Goal: Task Accomplishment & Management: Complete application form

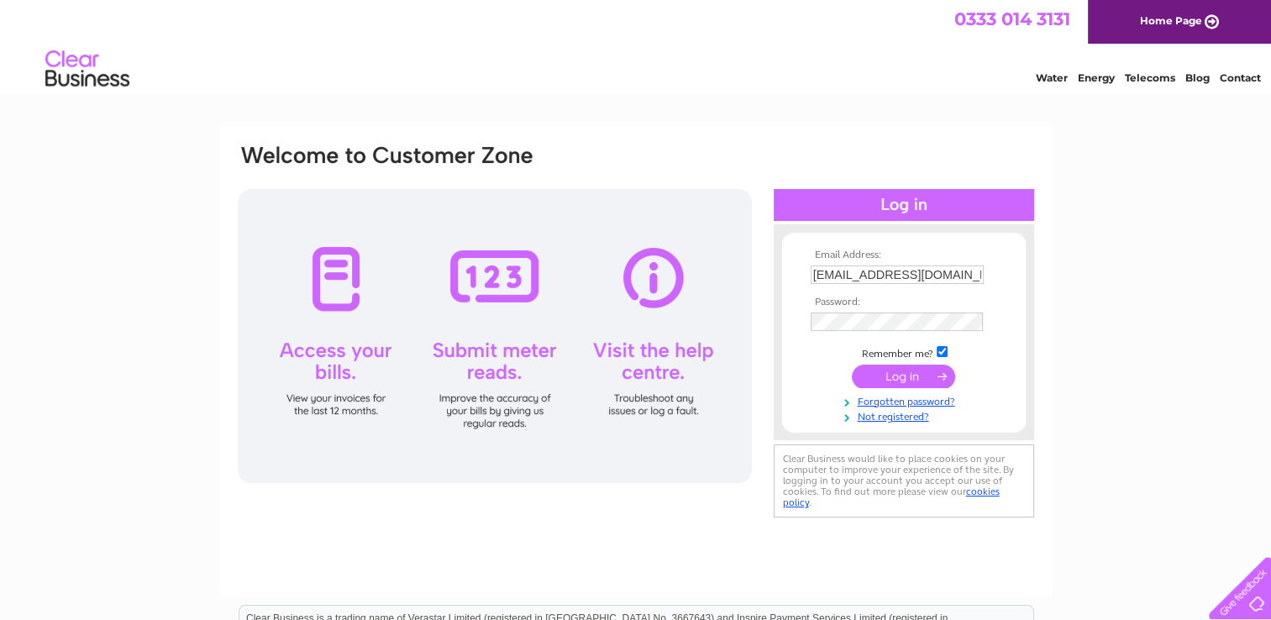
click at [341, 305] on div at bounding box center [495, 336] width 514 height 294
click at [912, 379] on input "submit" at bounding box center [903, 377] width 103 height 24
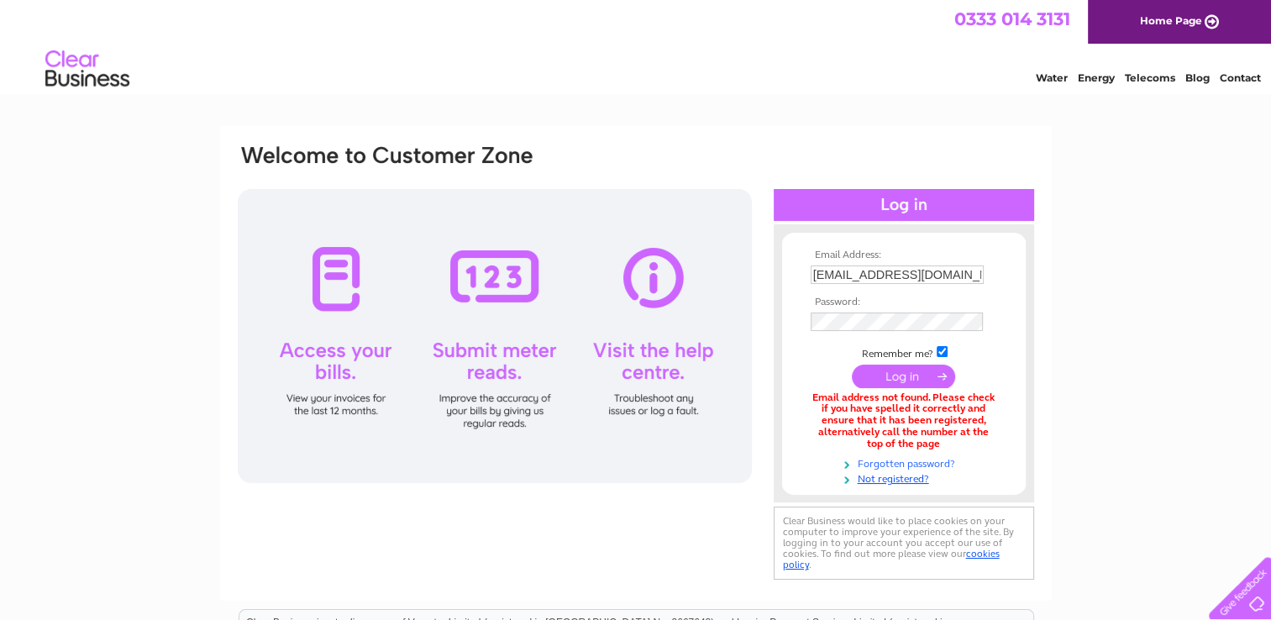
click at [909, 460] on link "Forgotten password?" at bounding box center [906, 463] width 191 height 16
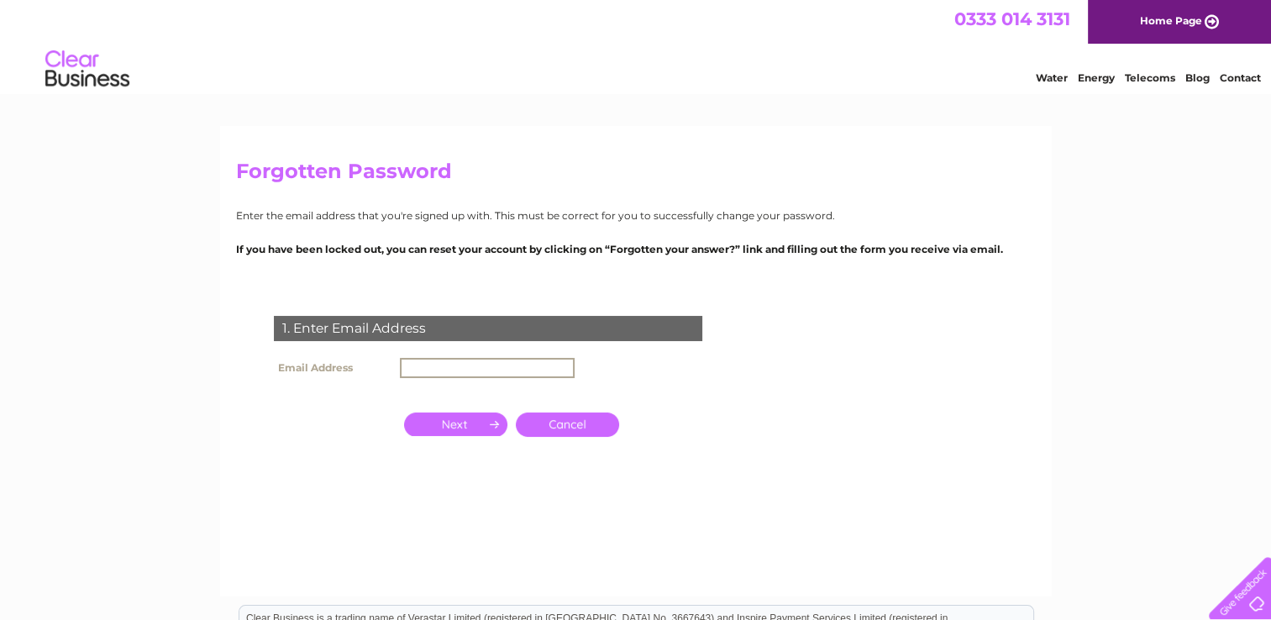
click at [428, 368] on input "text" at bounding box center [487, 368] width 175 height 20
type input "[EMAIL_ADDRESS][DOMAIN_NAME]"
click at [467, 432] on input "button" at bounding box center [455, 423] width 103 height 24
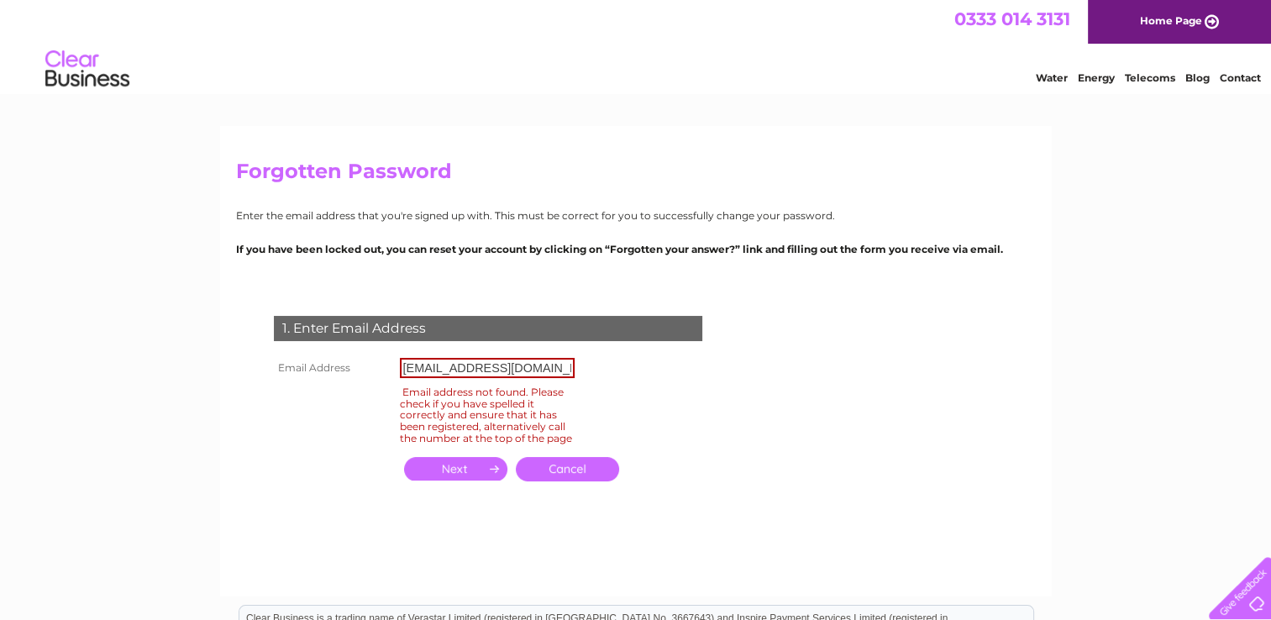
click at [564, 478] on link "Cancel" at bounding box center [567, 469] width 103 height 24
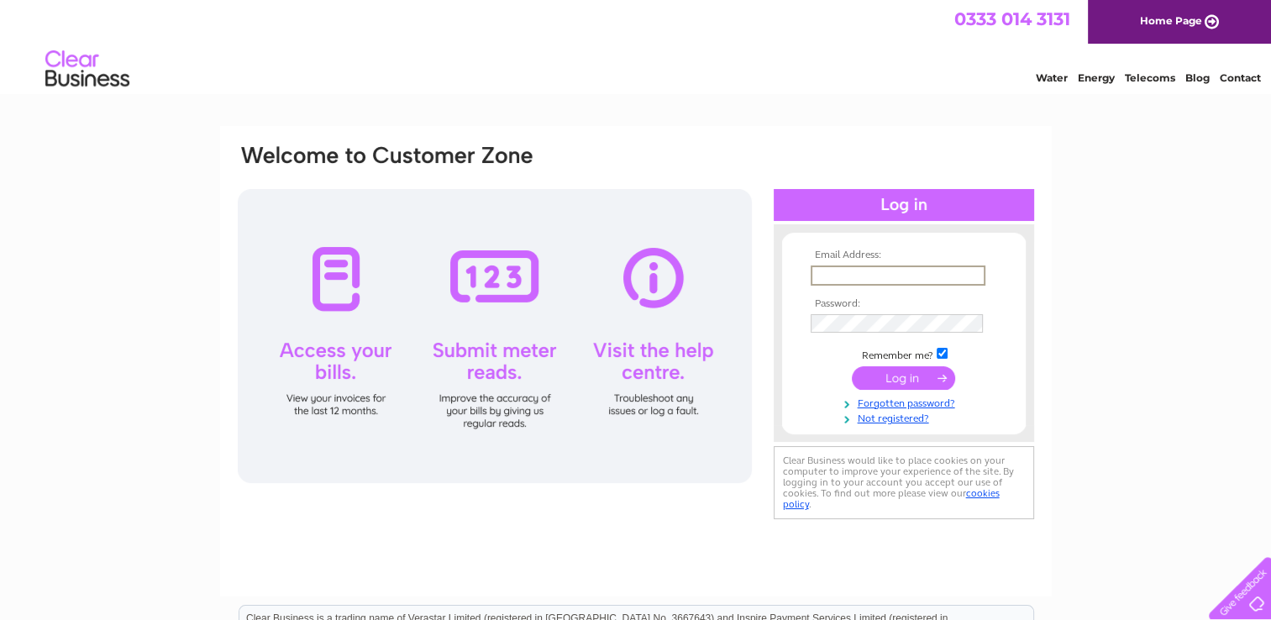
click at [905, 274] on input "text" at bounding box center [898, 276] width 175 height 20
type input "[EMAIL_ADDRESS][DOMAIN_NAME]"
click at [898, 423] on div "Email Address: nevwilliams50@outlook.com Password:" at bounding box center [904, 332] width 260 height 216
click at [896, 417] on link "Not registered?" at bounding box center [906, 416] width 191 height 16
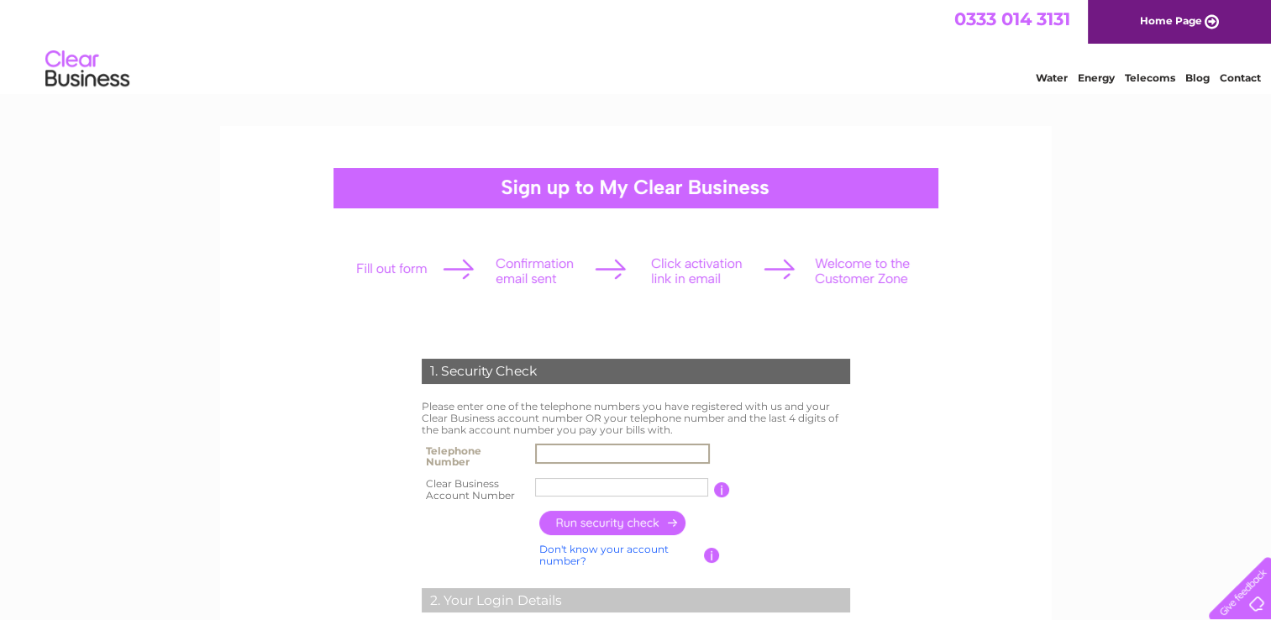
click at [565, 444] on input "text" at bounding box center [622, 454] width 175 height 20
type input "07762254102"
click at [605, 482] on input "derwyn ga" at bounding box center [622, 487] width 175 height 20
click at [603, 487] on input "derwyn ga" at bounding box center [622, 487] width 175 height 20
type input "d"
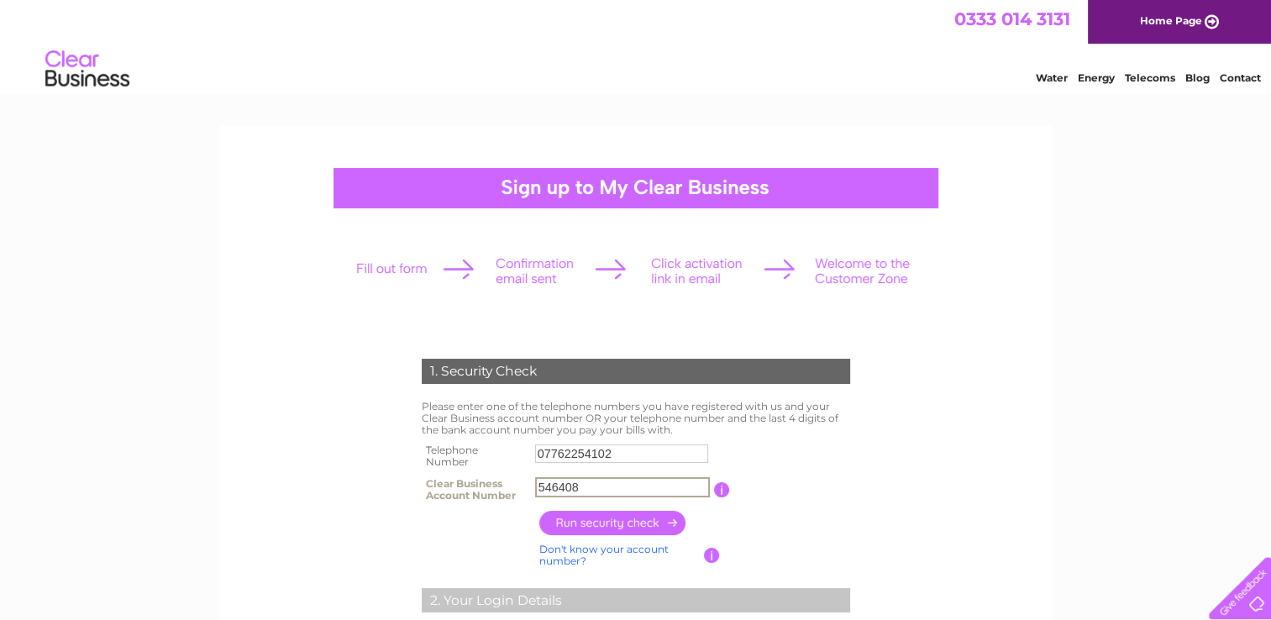
type input "546408"
click at [617, 527] on input "button" at bounding box center [613, 523] width 148 height 24
type input "**********"
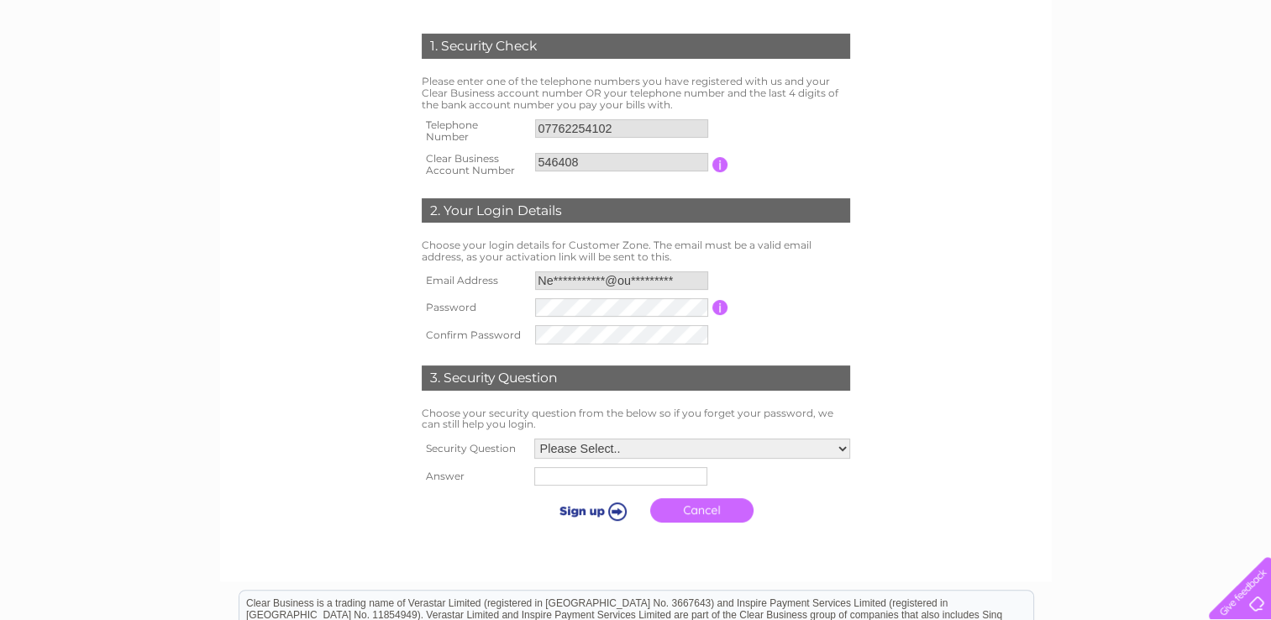
scroll to position [336, 0]
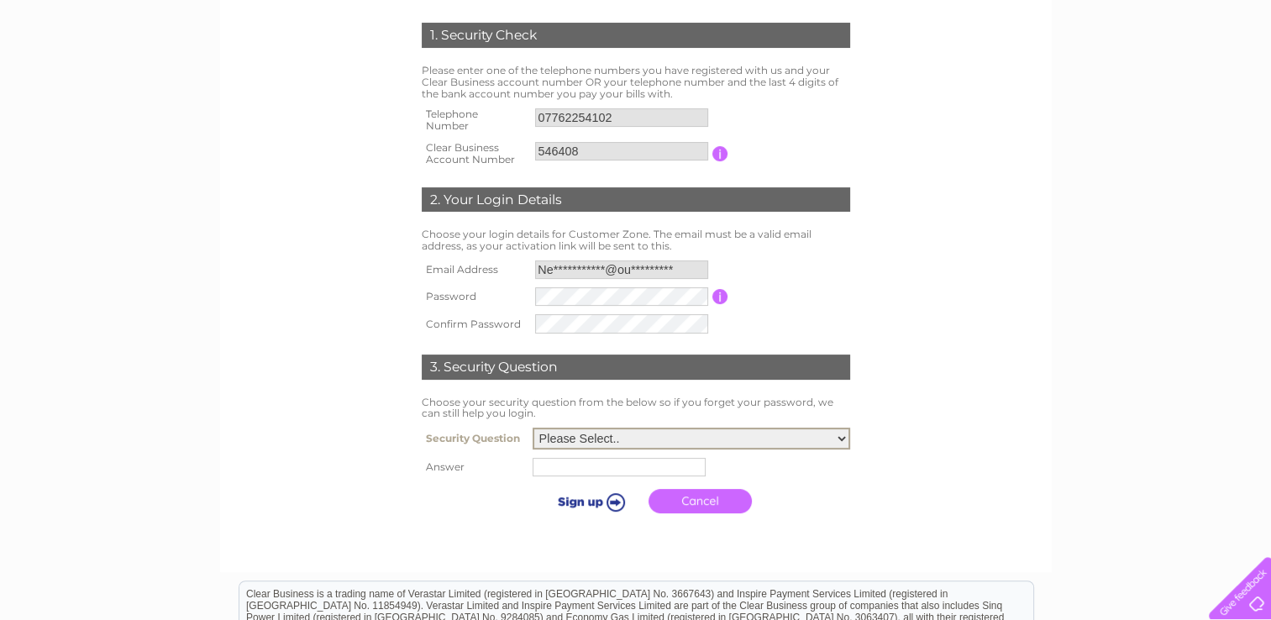
click at [585, 442] on select "Please Select.. In what town or city was your first job? In what town or city d…" at bounding box center [692, 439] width 318 height 22
select select "1"
click at [533, 428] on select "Please Select.. In what town or city was your first job? In what town or city d…" at bounding box center [692, 439] width 318 height 22
click at [594, 467] on input "text" at bounding box center [621, 466] width 175 height 20
type input "llangefni"
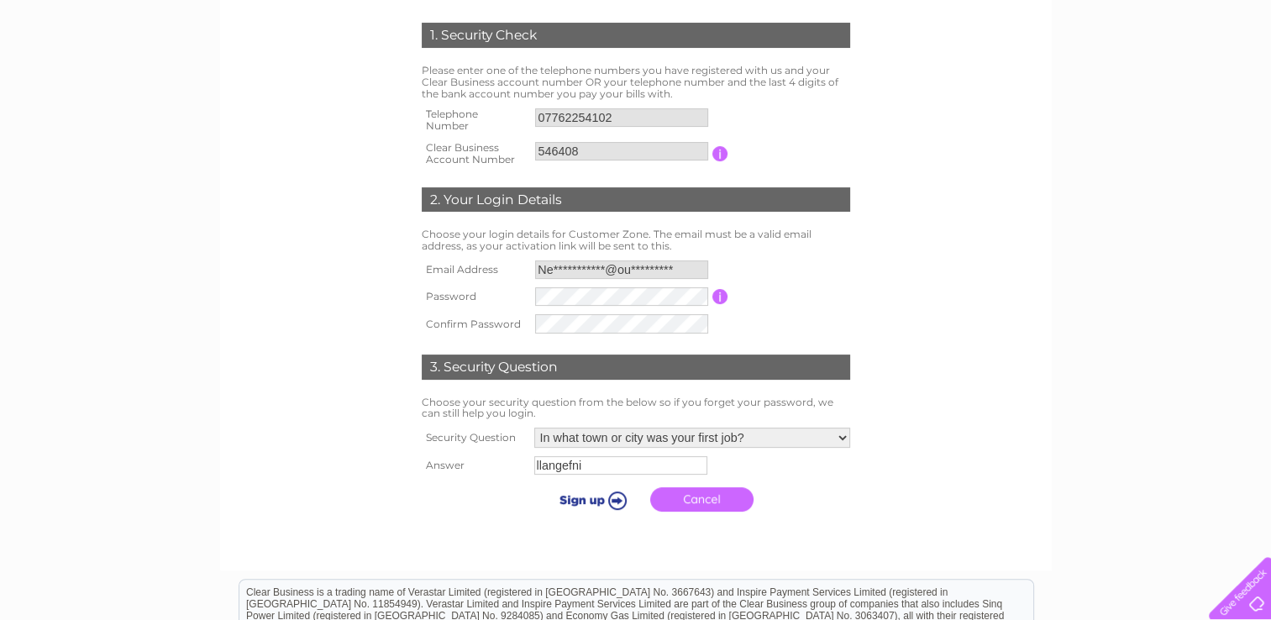
click at [611, 495] on input "submit" at bounding box center [590, 500] width 103 height 24
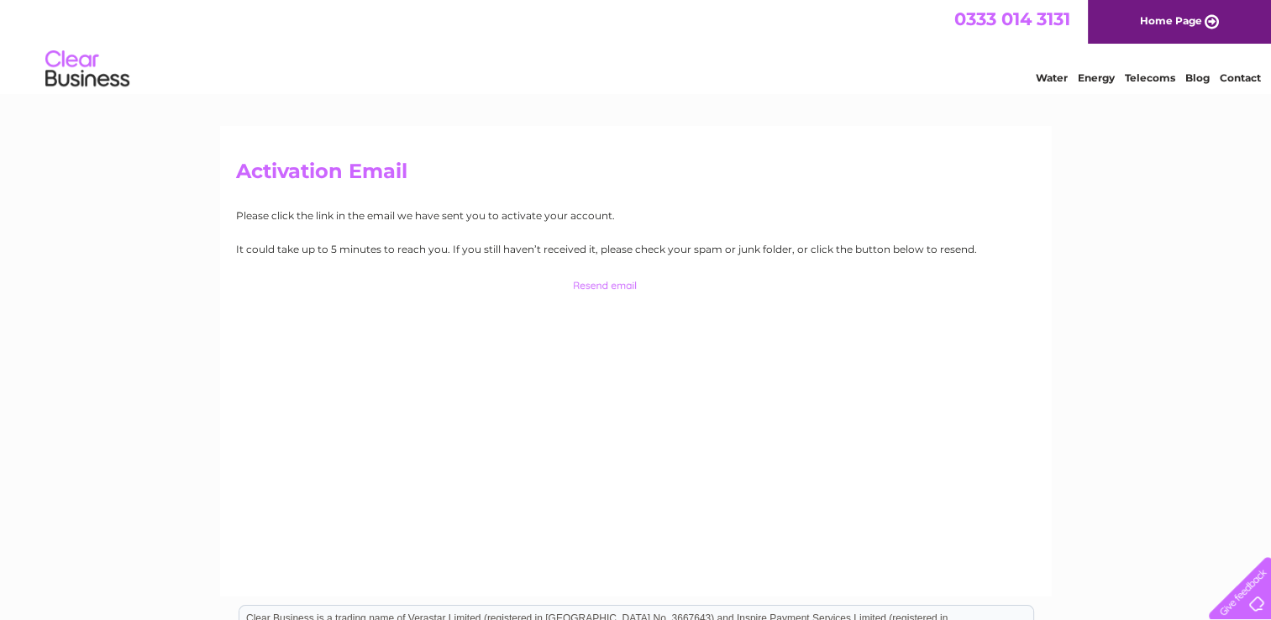
click at [1156, 14] on link "Home Page" at bounding box center [1179, 22] width 183 height 44
